Goal: Task Accomplishment & Management: Use online tool/utility

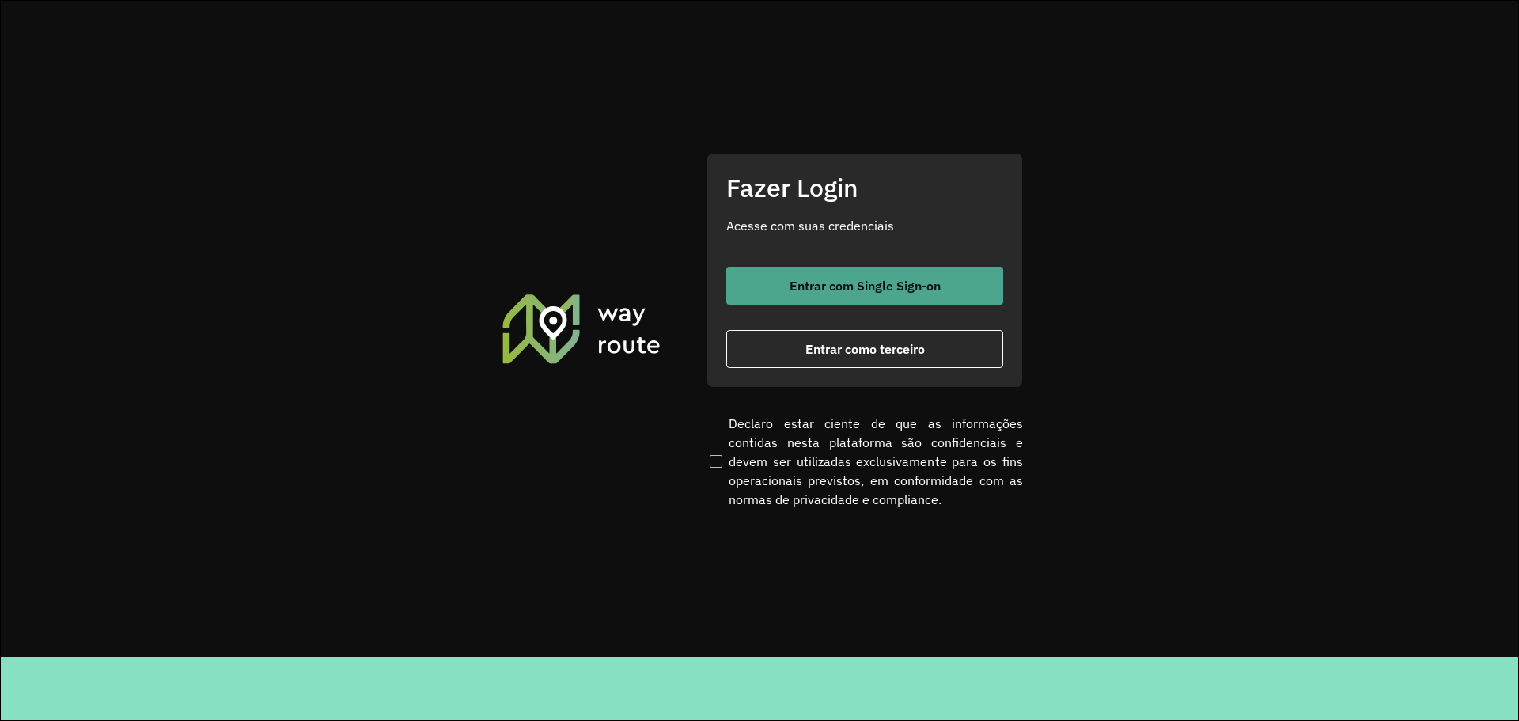
click at [844, 281] on span "Entrar com Single Sign-on" at bounding box center [865, 285] width 151 height 13
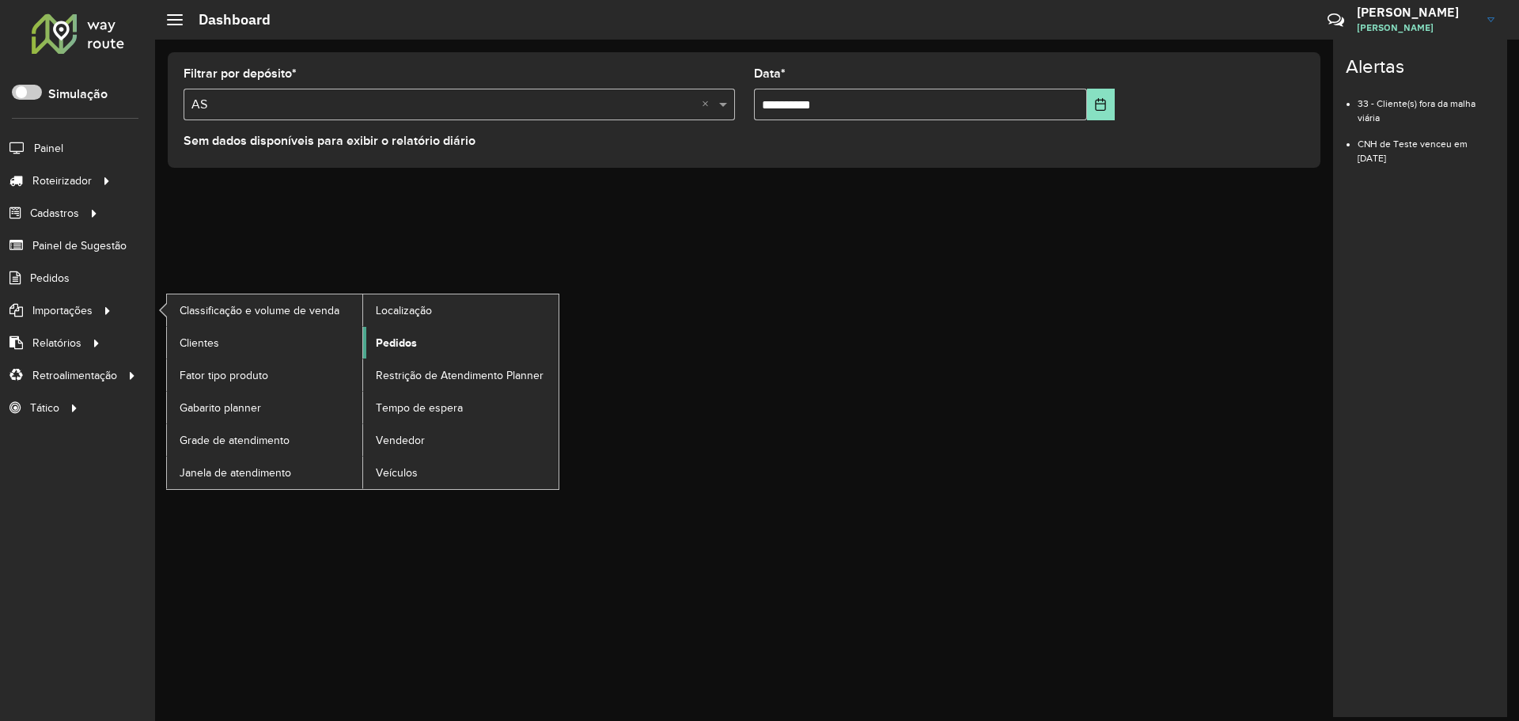
click at [416, 351] on link "Pedidos" at bounding box center [460, 343] width 195 height 32
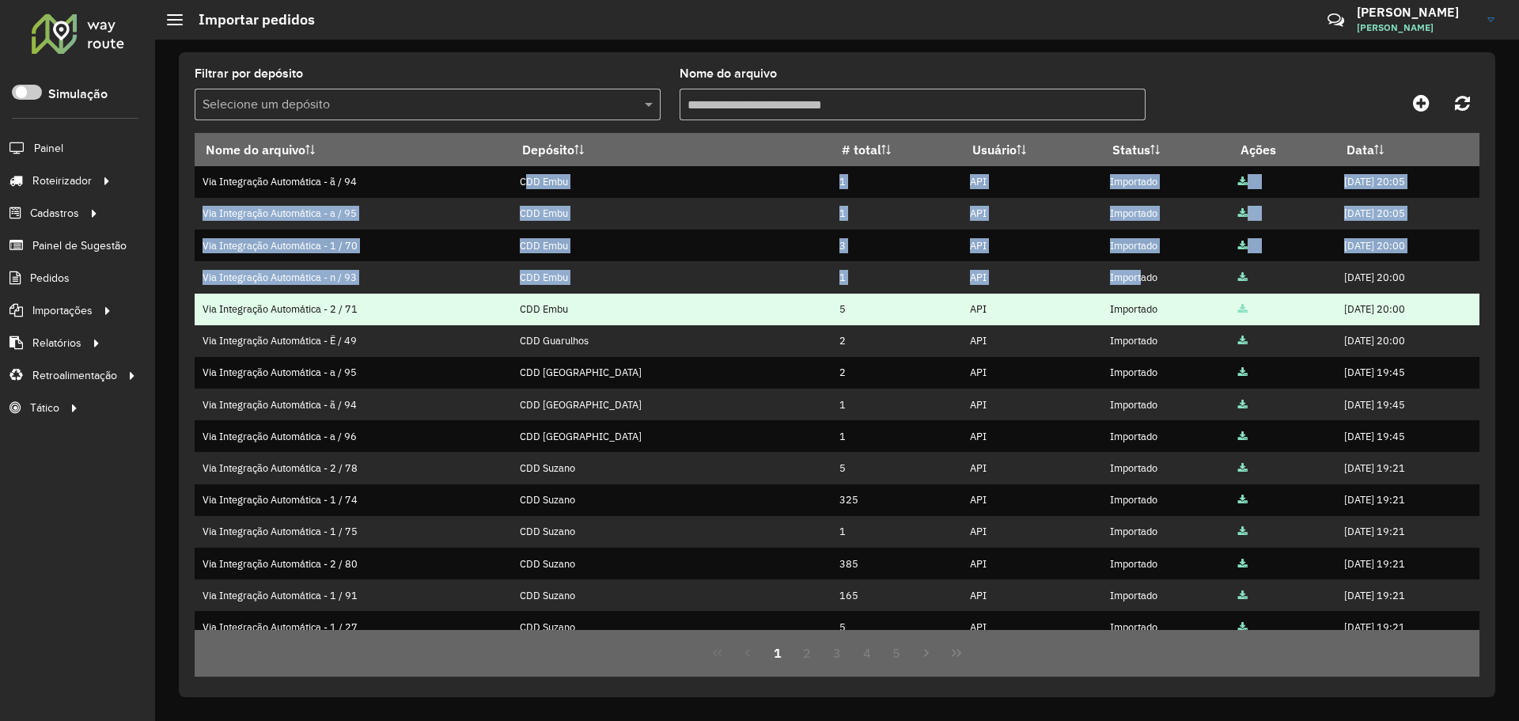
drag, startPoint x: 819, startPoint y: 212, endPoint x: 1062, endPoint y: 306, distance: 260.5
click at [1064, 302] on tbody "Via Integração Automática - ã / 94 CDD Embu 1 API Importado 06/09/2025 20:05 Vi…" at bounding box center [837, 483] width 1285 height 635
click at [1101, 306] on td "Importado" at bounding box center [1165, 310] width 128 height 32
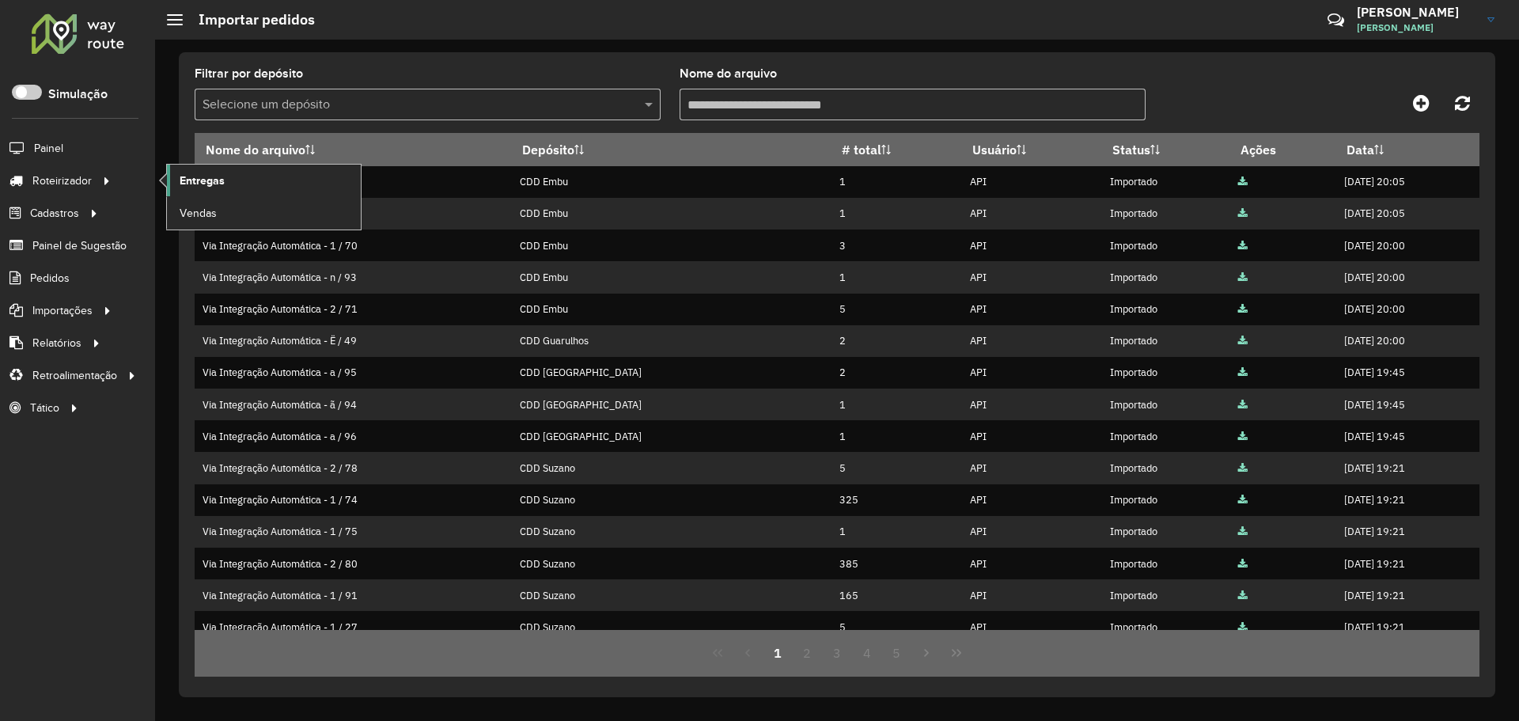
click at [225, 173] on link "Entregas" at bounding box center [264, 181] width 194 height 32
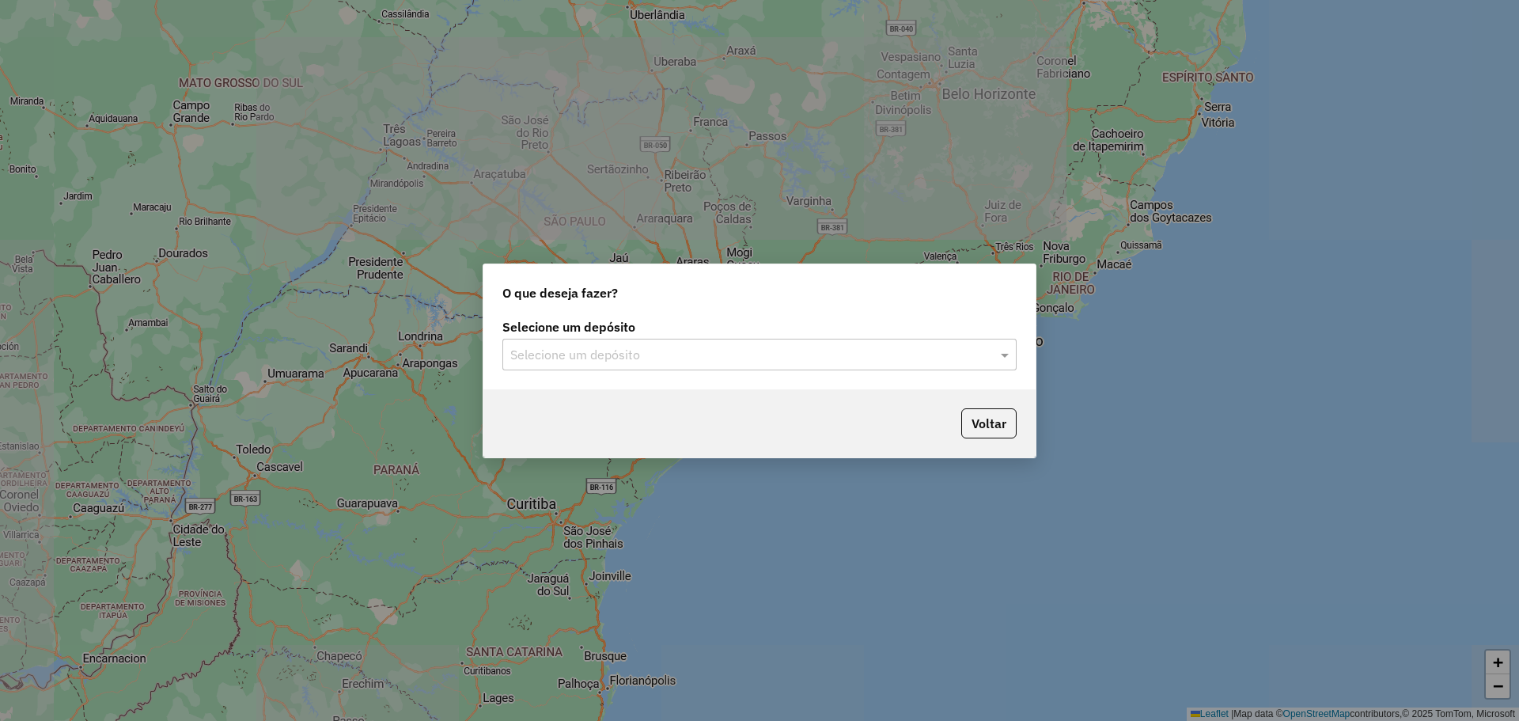
click at [764, 365] on div "Selecione um depósito" at bounding box center [759, 355] width 514 height 32
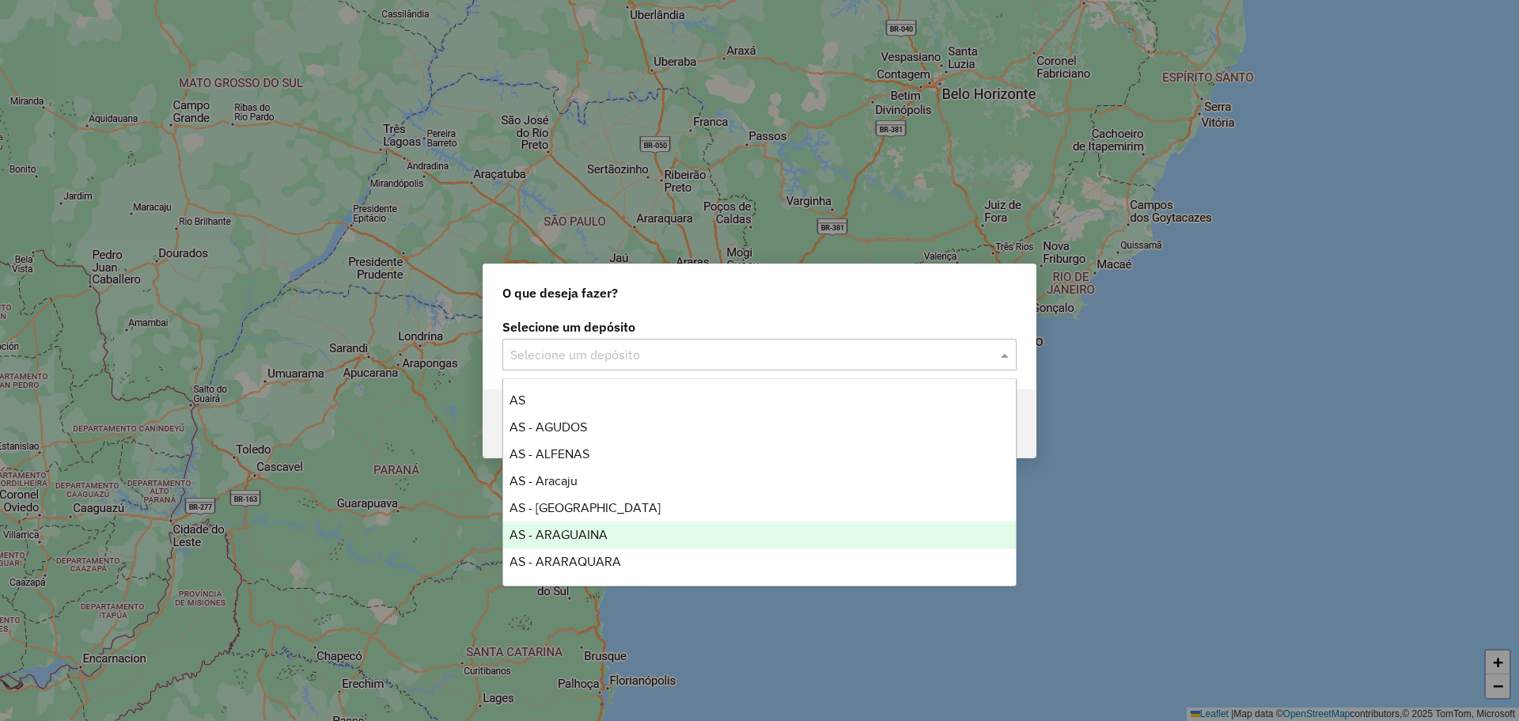
click at [705, 527] on div "AS - ARAGUAINA" at bounding box center [759, 534] width 513 height 27
